Goal: Complete application form

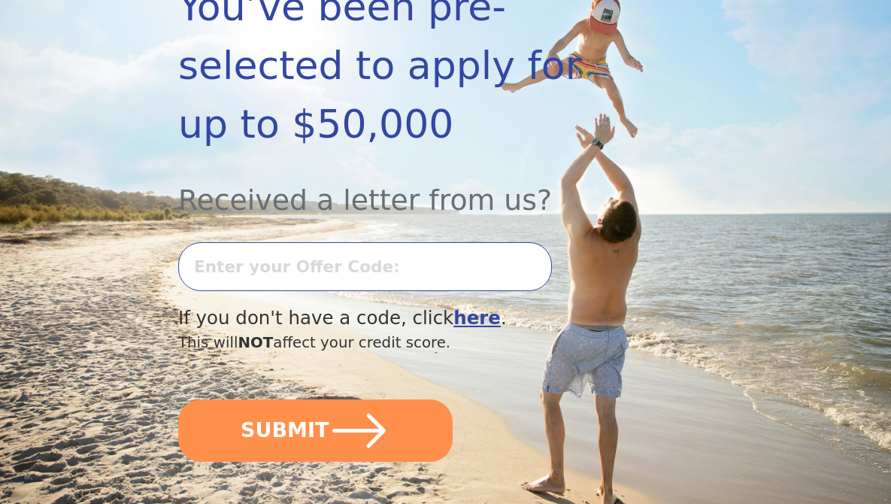
scroll to position [306, 0]
click at [453, 306] on b "here" at bounding box center [476, 317] width 47 height 22
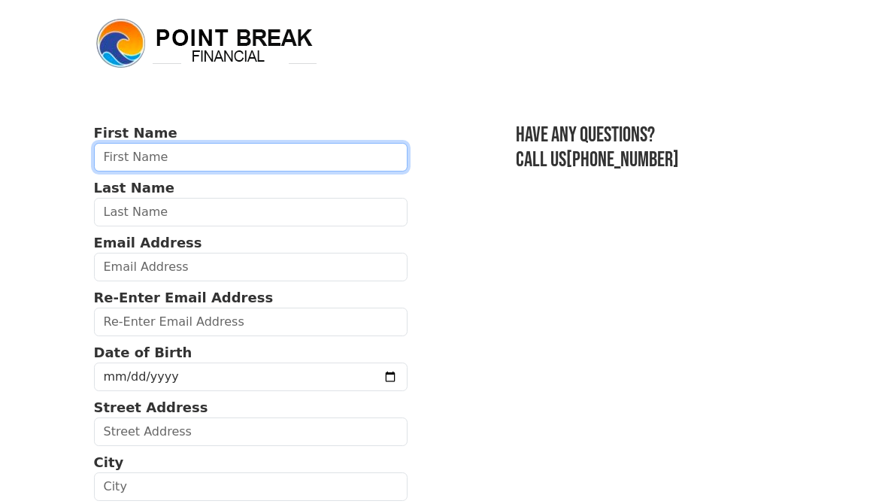
click at [141, 159] on input "text" at bounding box center [251, 157] width 314 height 29
type input "Joey"
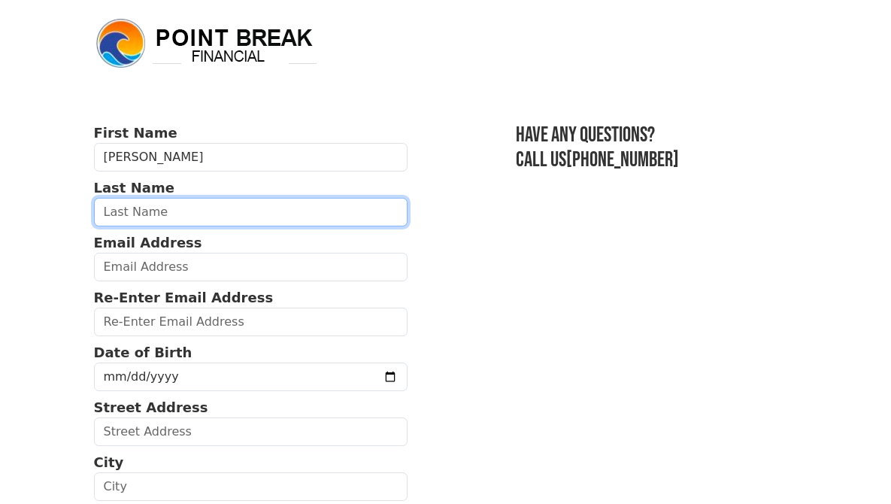
click at [94, 213] on input "text" at bounding box center [251, 212] width 314 height 29
type input "Perez"
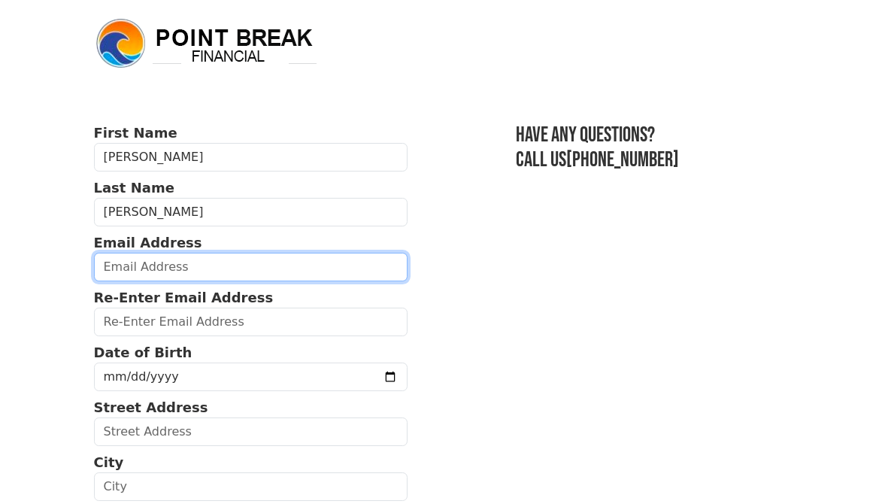
click at [105, 270] on input "email" at bounding box center [251, 267] width 314 height 29
type input "Joey.J_Perez@yahoo.com"
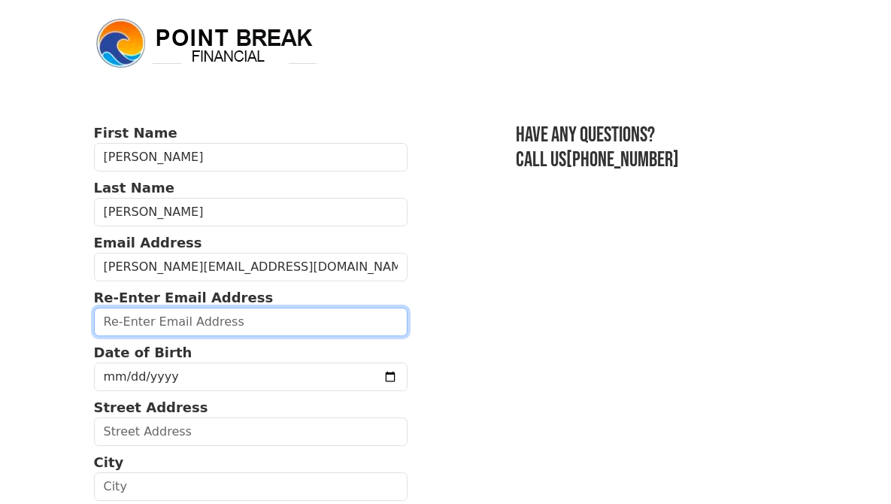
click at [121, 324] on input "email" at bounding box center [251, 322] width 314 height 29
type input "Joey.j_perez@yahoo.com"
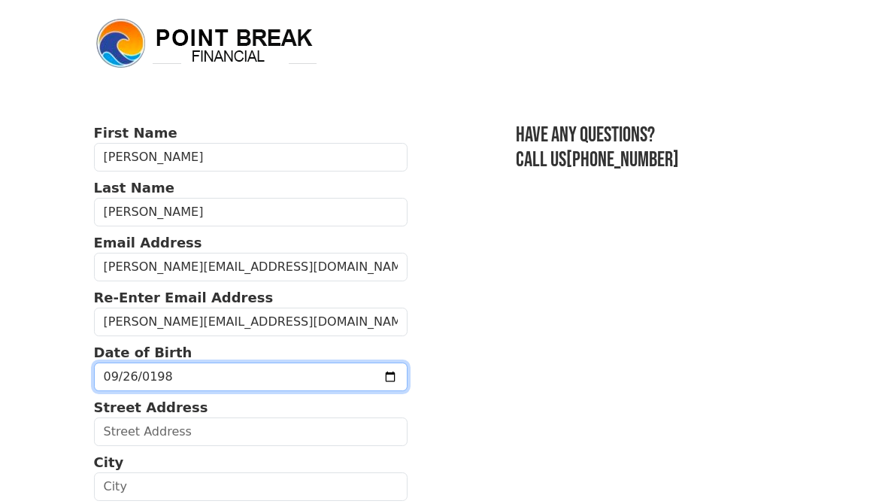
type input "1980-09-26"
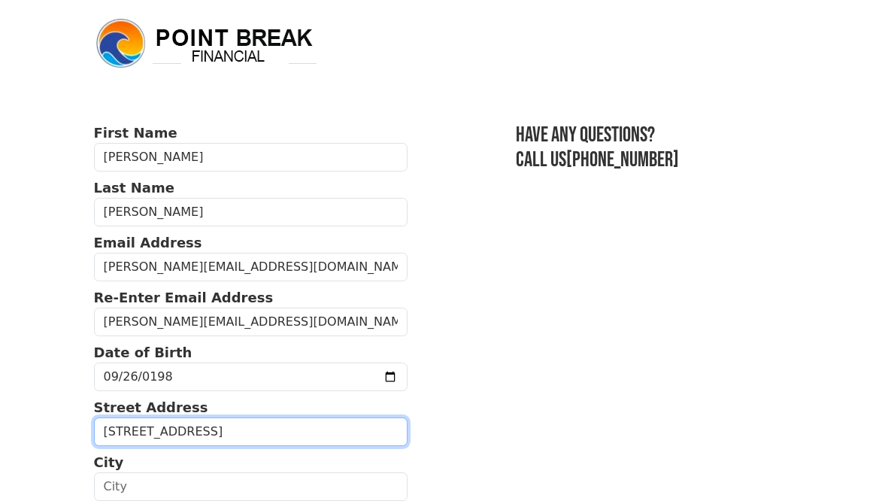
type input "789 W End Ave"
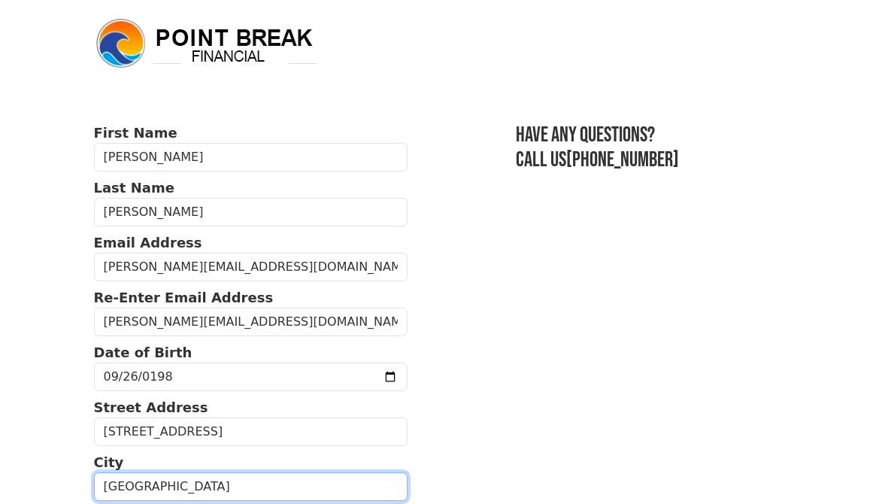
type input "Cliffside Park"
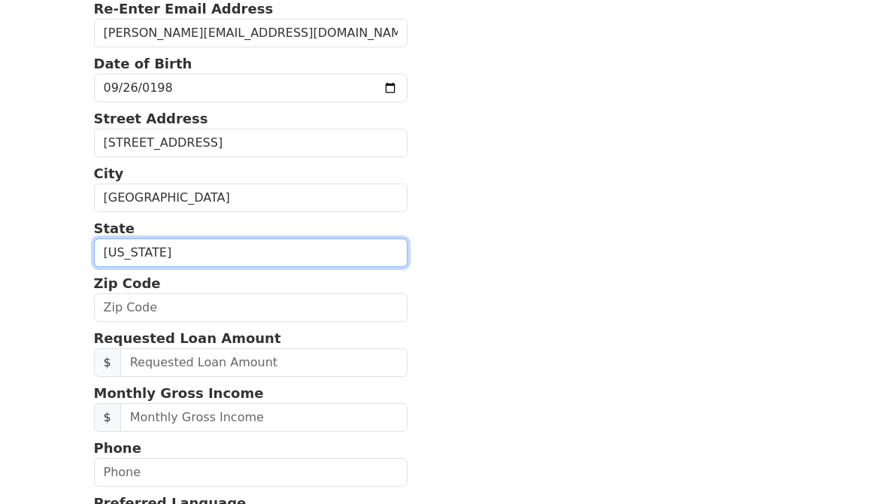
scroll to position [289, 0]
select select "NJ"
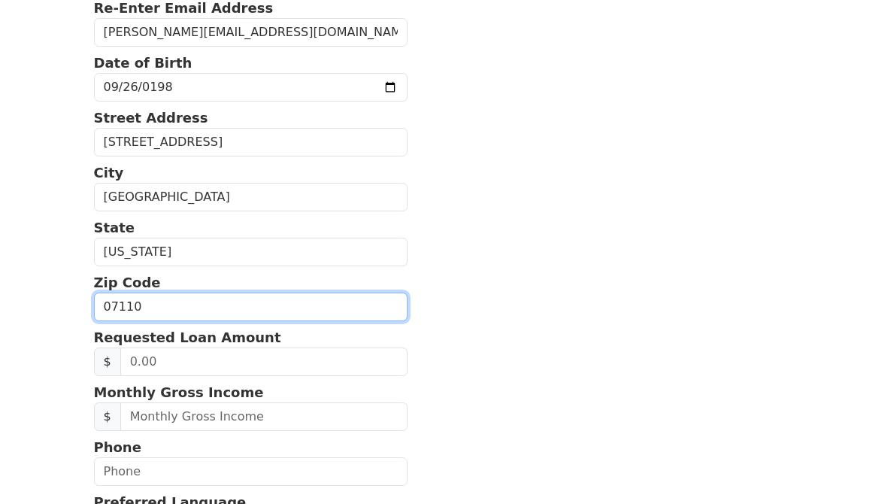
type input "07110"
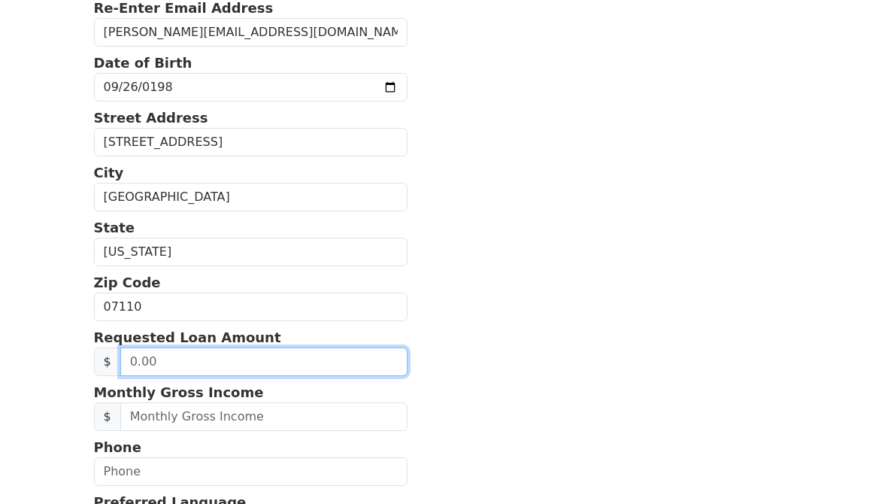
click at [145, 356] on input "text" at bounding box center [263, 361] width 287 height 29
type input "2,000.00"
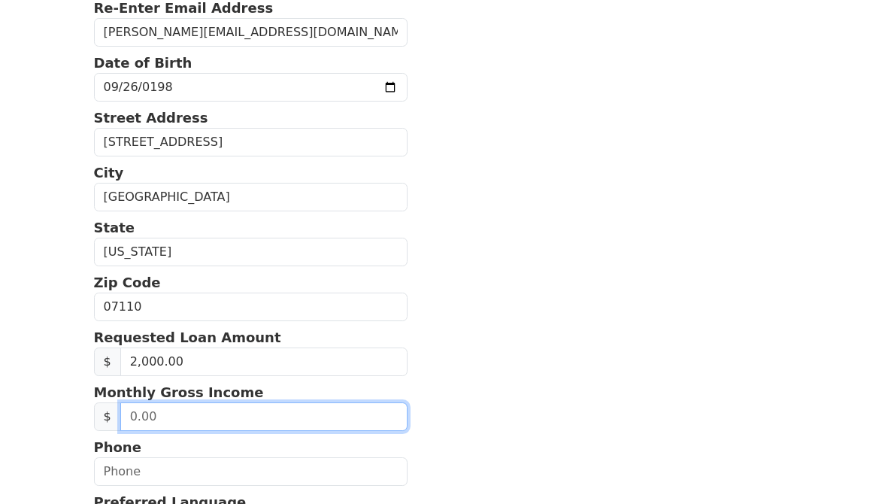
click at [120, 422] on input "text" at bounding box center [263, 416] width 287 height 29
type input "5,910.00"
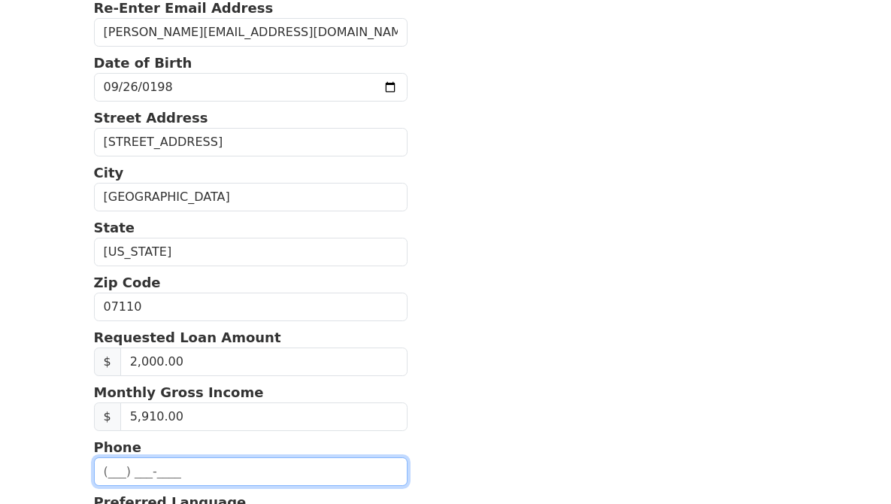
click at [104, 465] on input "text" at bounding box center [251, 471] width 314 height 29
type input "(551) 330-4482"
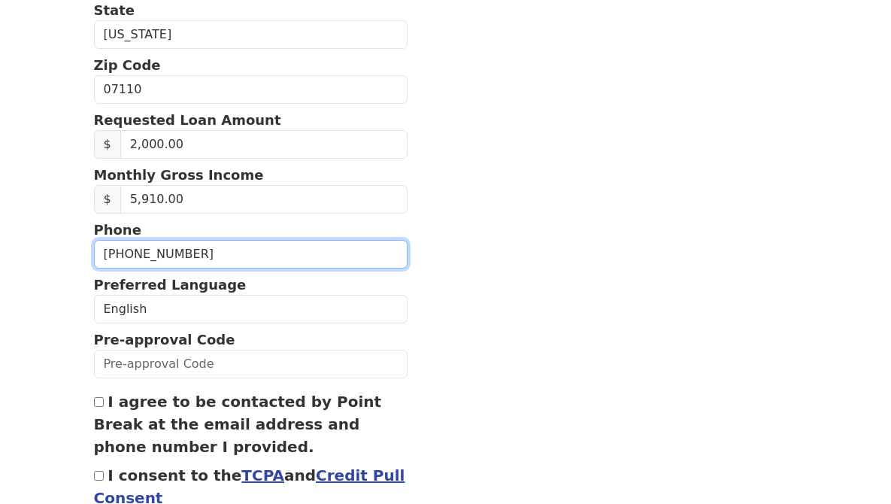
scroll to position [509, 0]
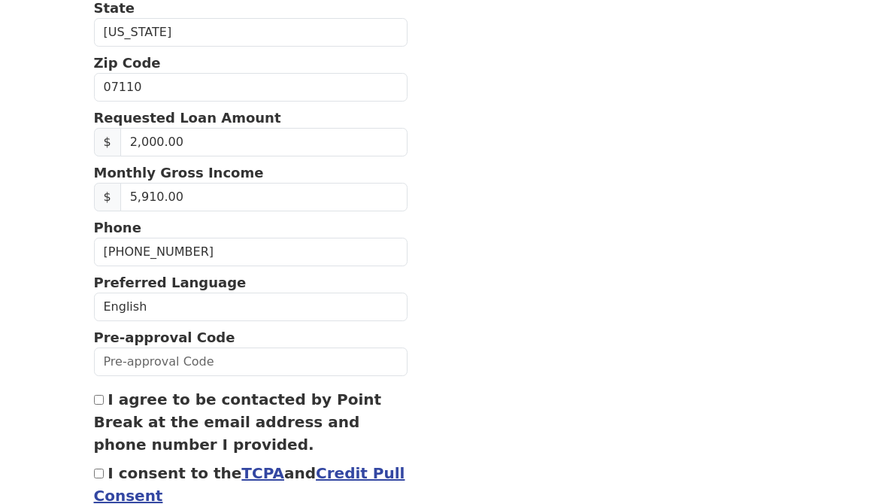
click at [94, 396] on input "I agree to be contacted by Point Break at the email address and phone number I …" at bounding box center [99, 400] width 10 height 10
checkbox input "true"
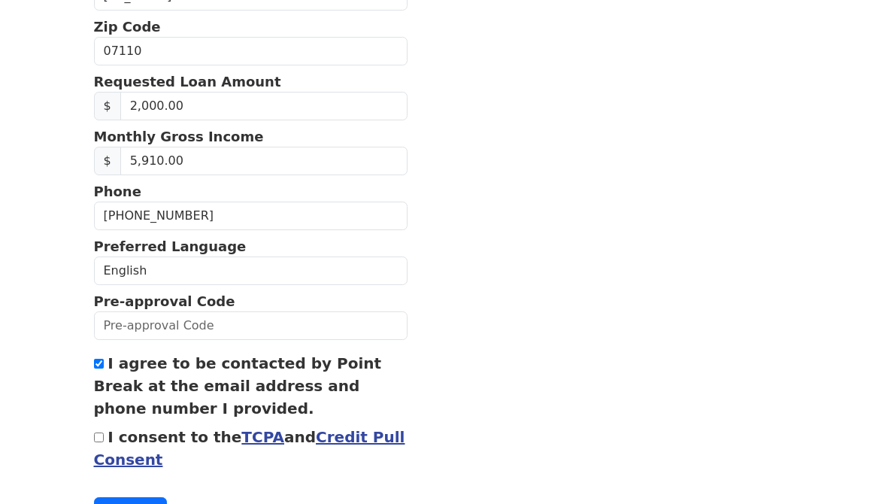
scroll to position [608, 0]
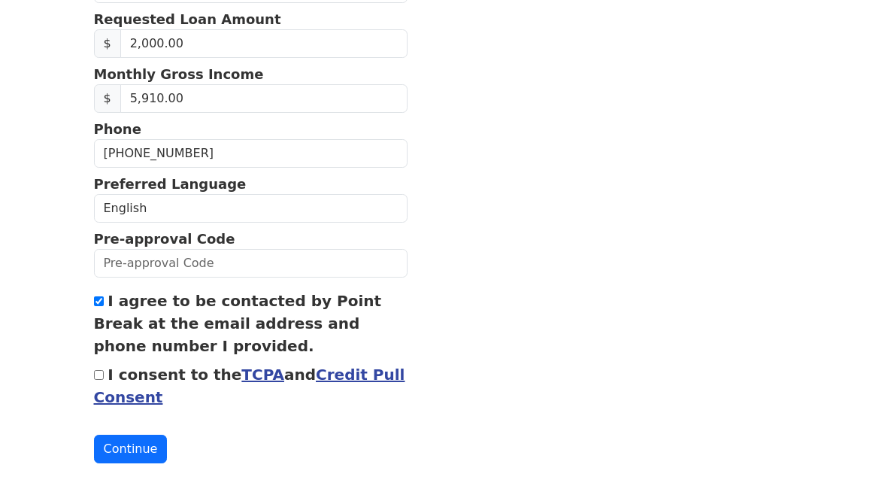
click at [94, 373] on input "I consent to the TCPA and Credit Pull Consent" at bounding box center [99, 375] width 10 height 10
checkbox input "true"
click at [94, 447] on button "Continue" at bounding box center [131, 449] width 74 height 29
